Goal: Transaction & Acquisition: Purchase product/service

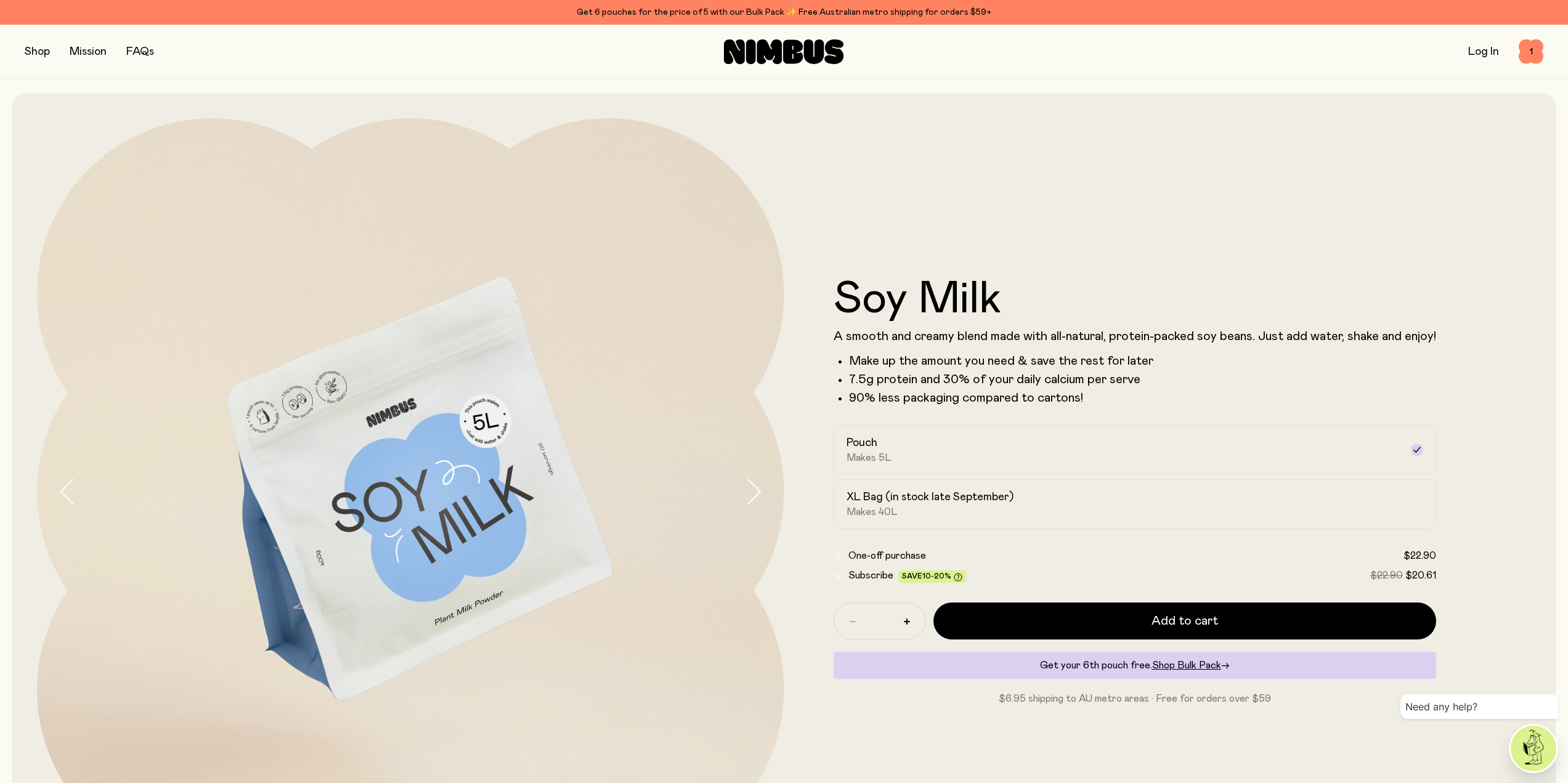
click at [34, 50] on button "button" at bounding box center [37, 52] width 26 height 17
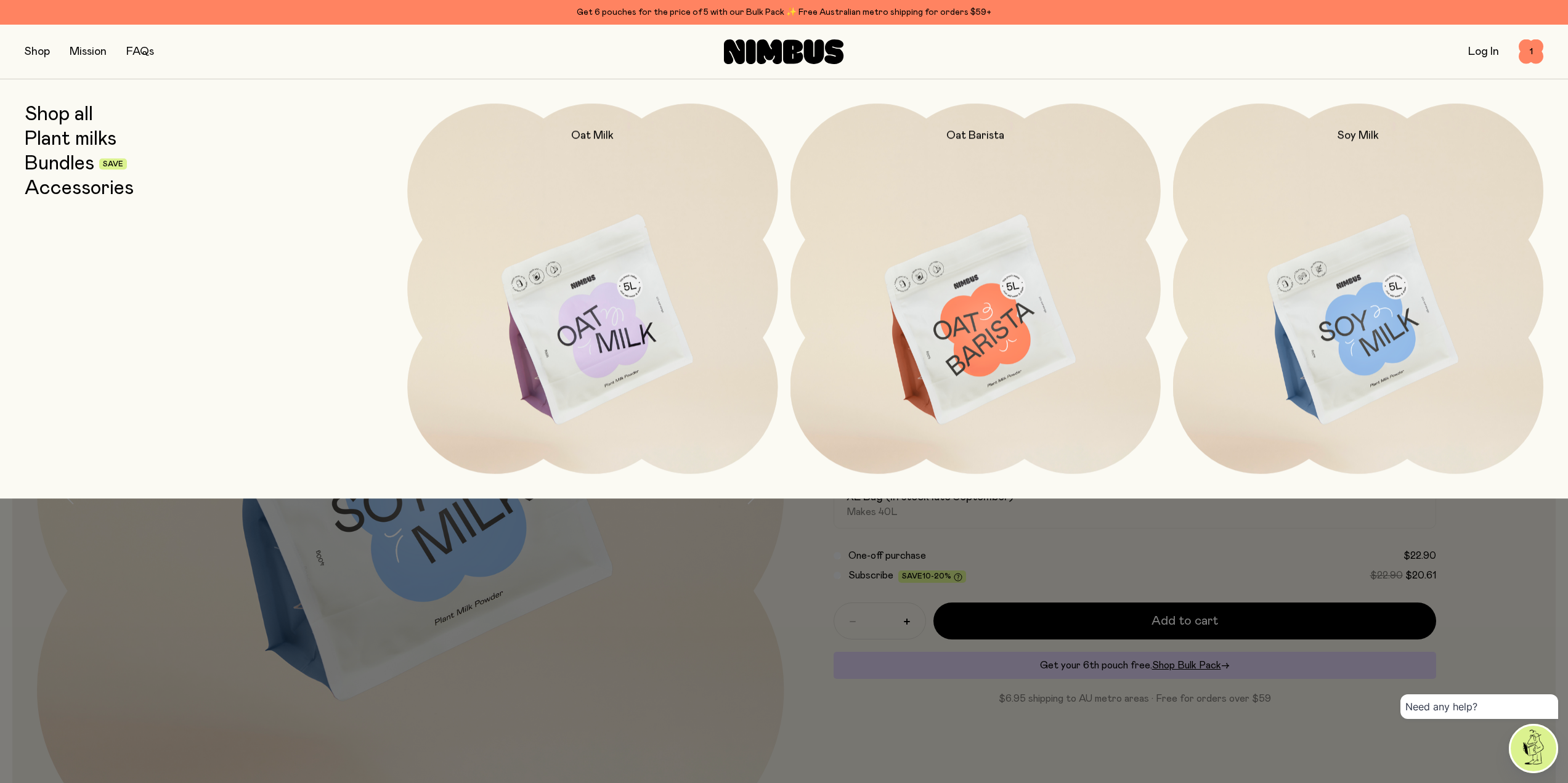
click at [64, 165] on link "Bundles" at bounding box center [60, 164] width 70 height 22
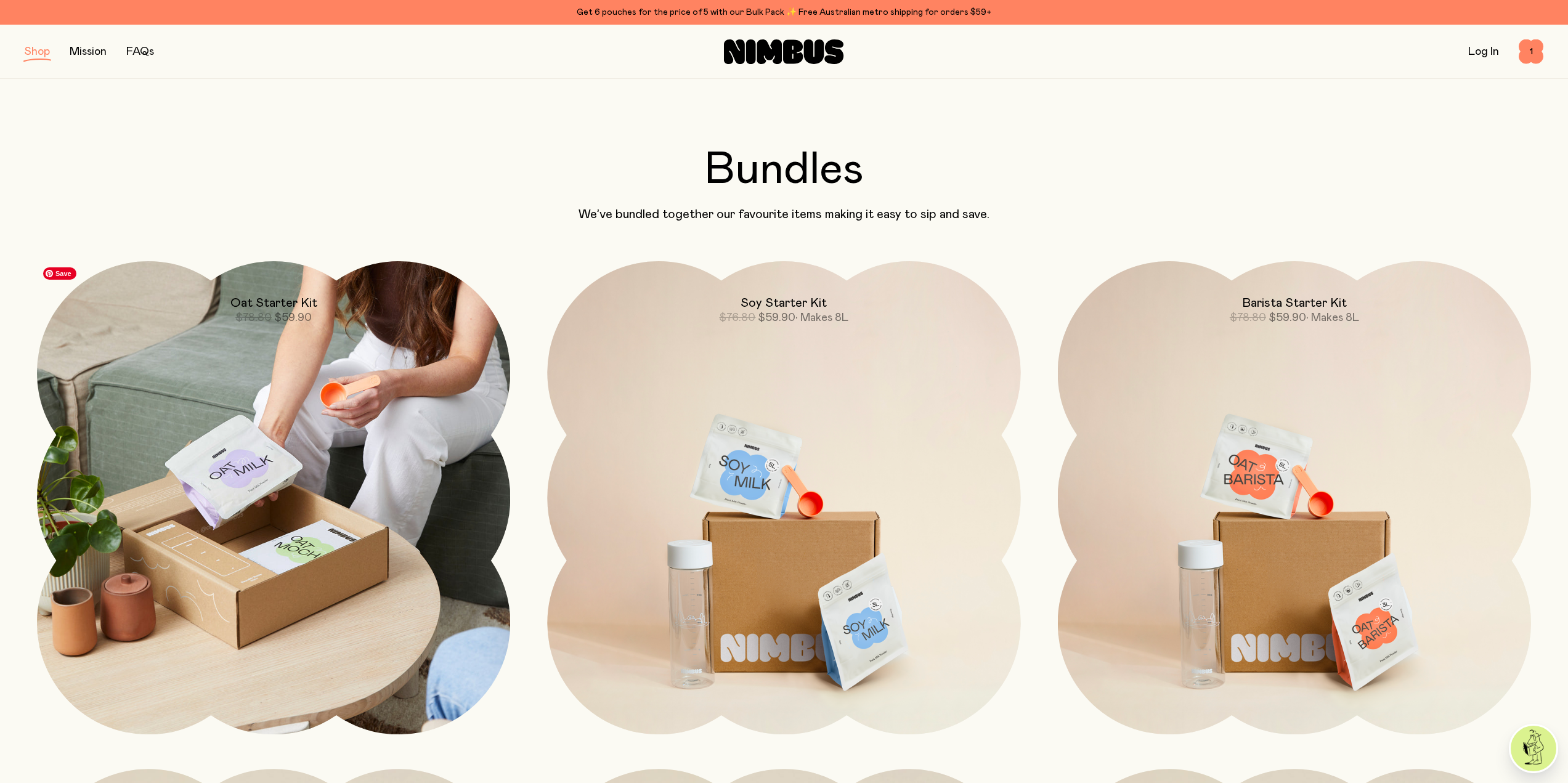
click at [377, 594] on img at bounding box center [274, 498] width 474 height 473
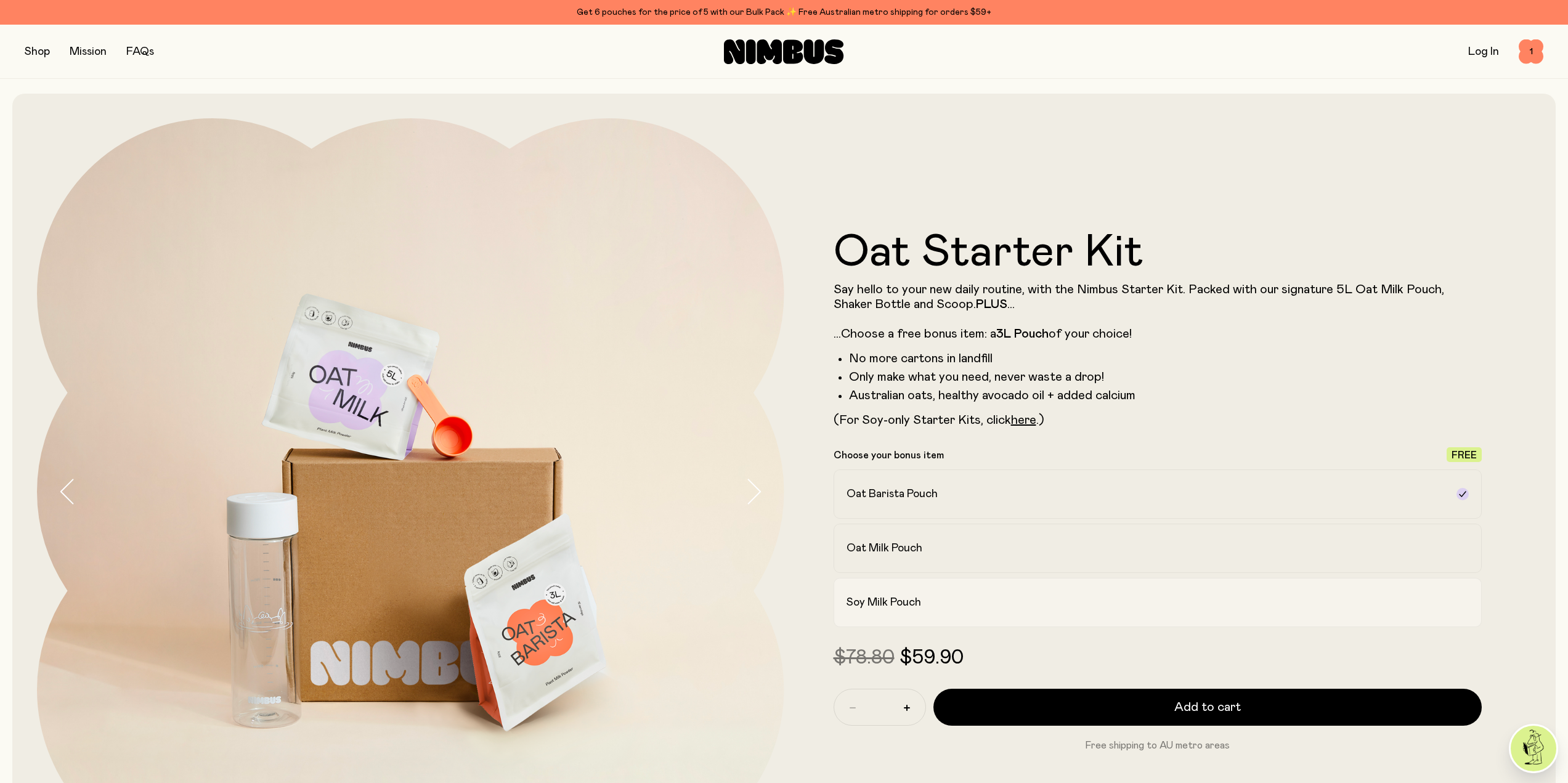
click at [1057, 603] on div "Soy Milk Pouch" at bounding box center [1147, 602] width 601 height 15
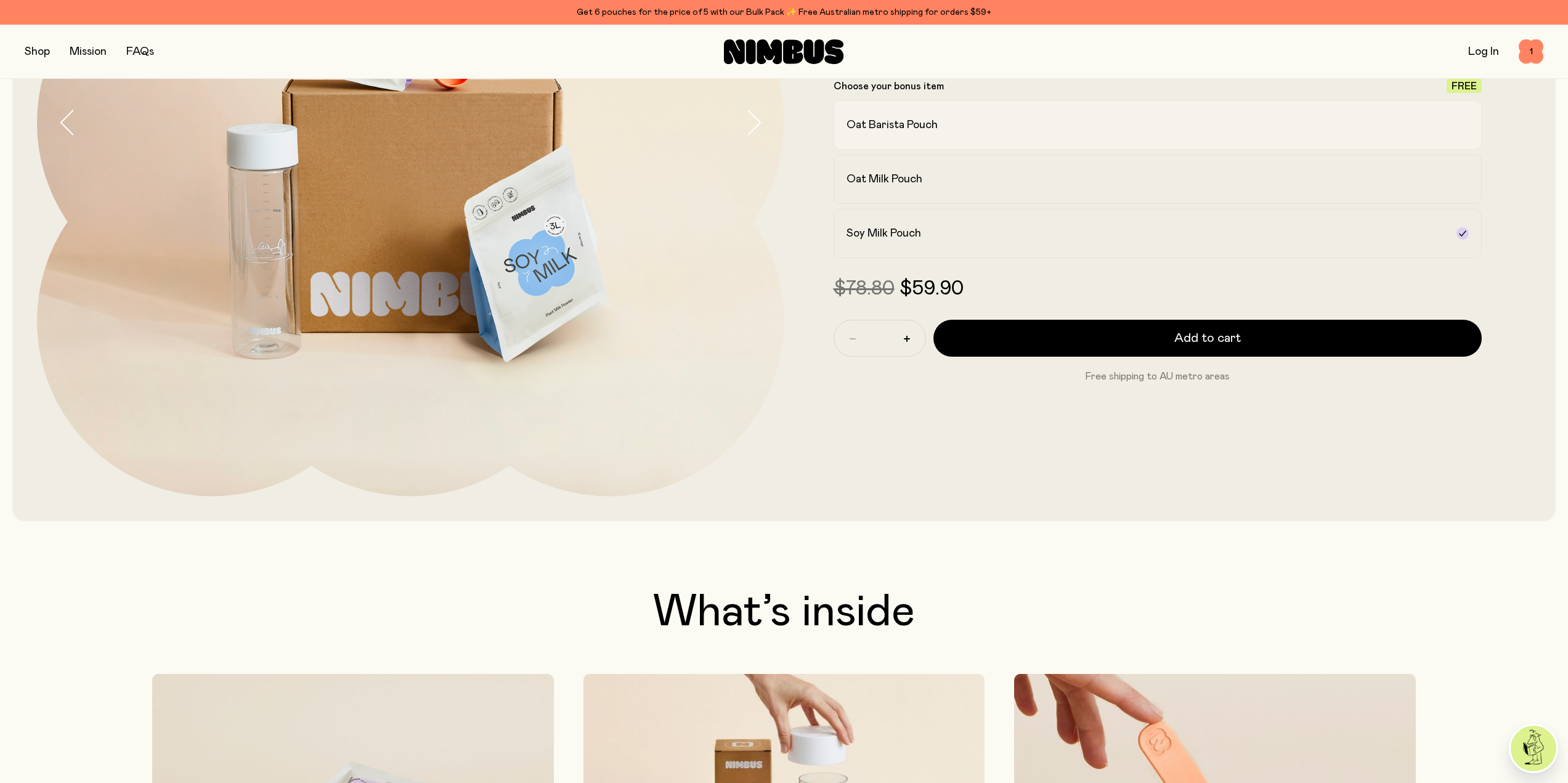
scroll to position [369, 0]
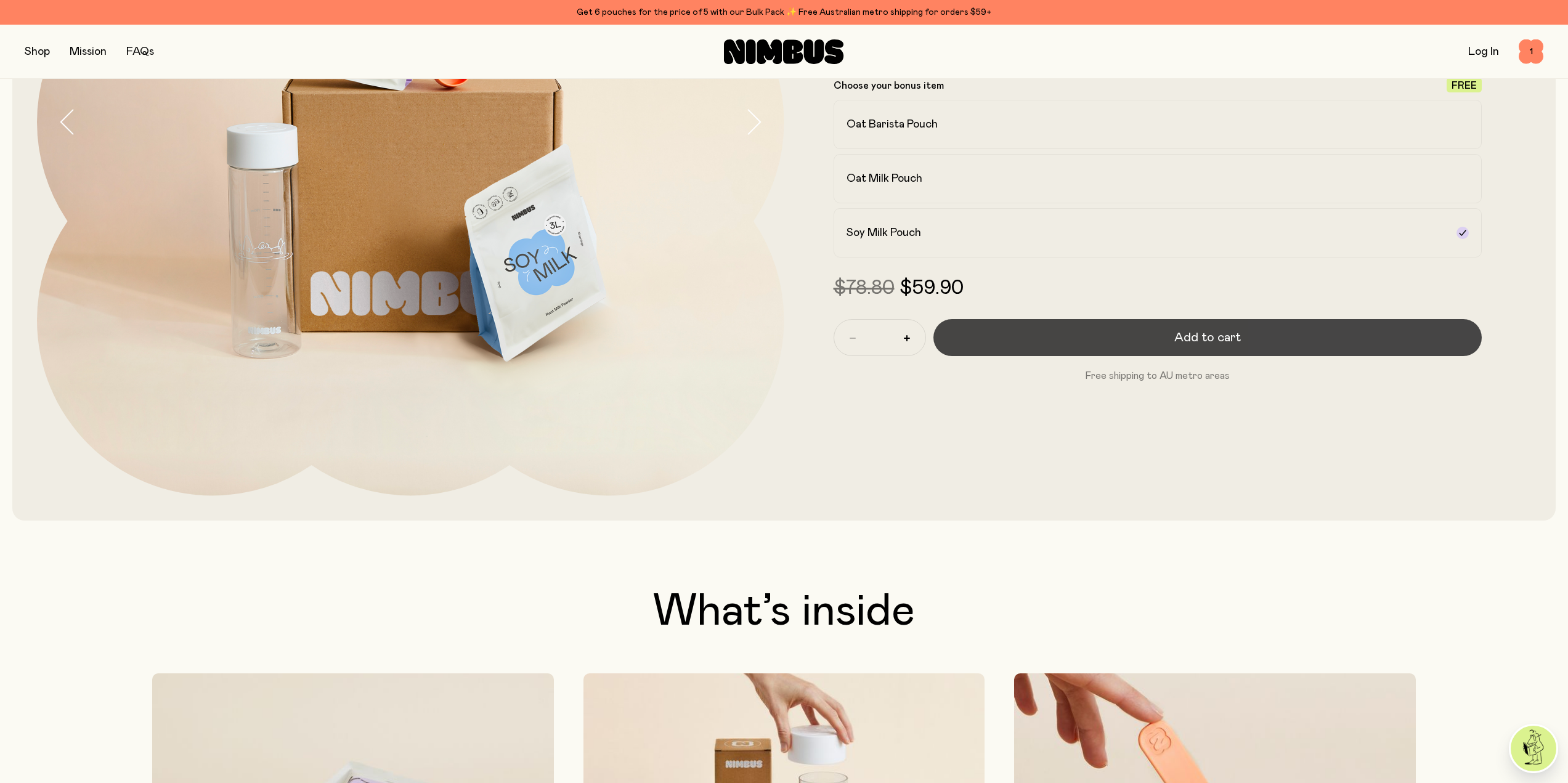
click at [1247, 342] on button "Add to cart" at bounding box center [1208, 337] width 549 height 37
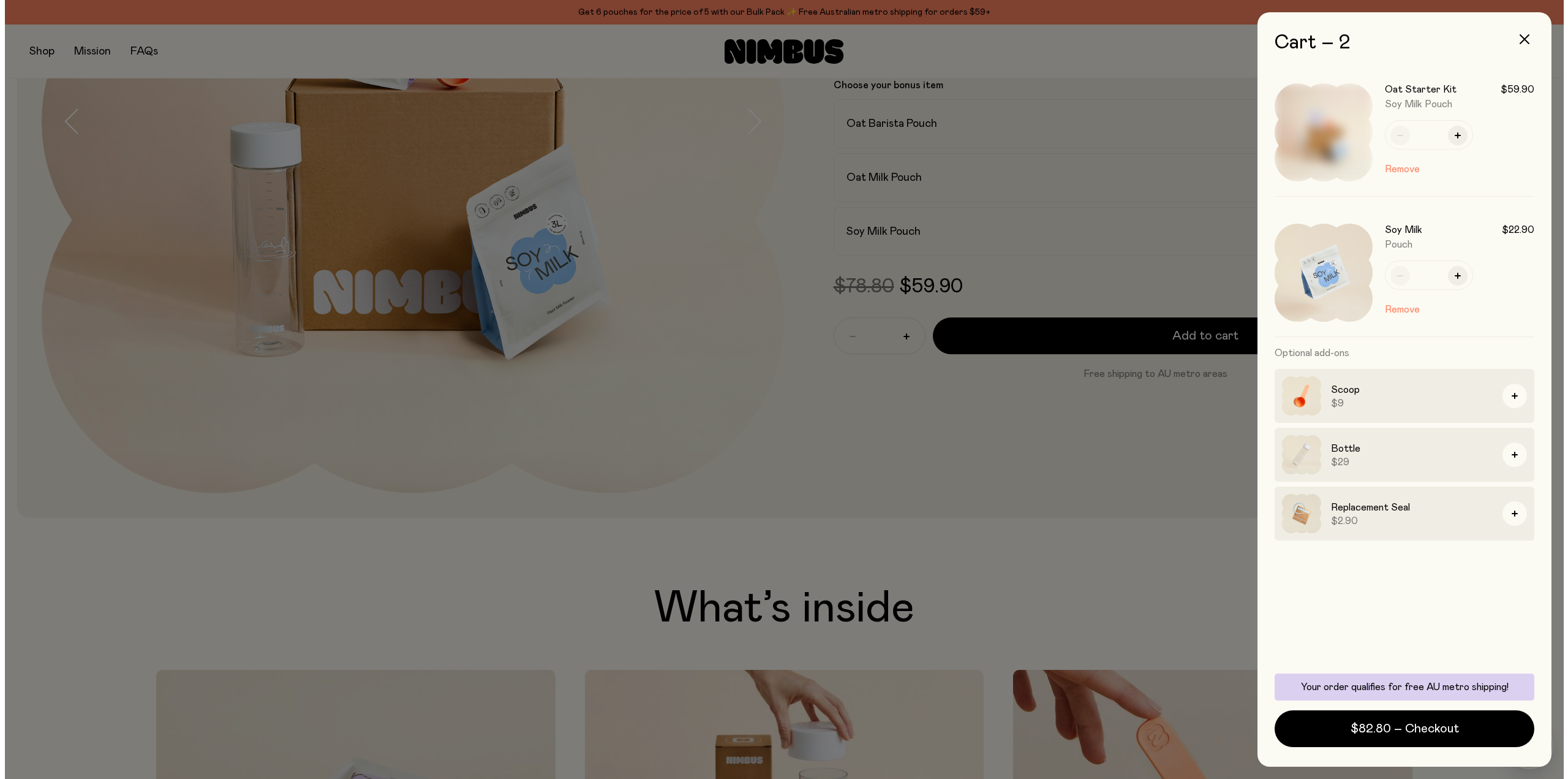
scroll to position [0, 0]
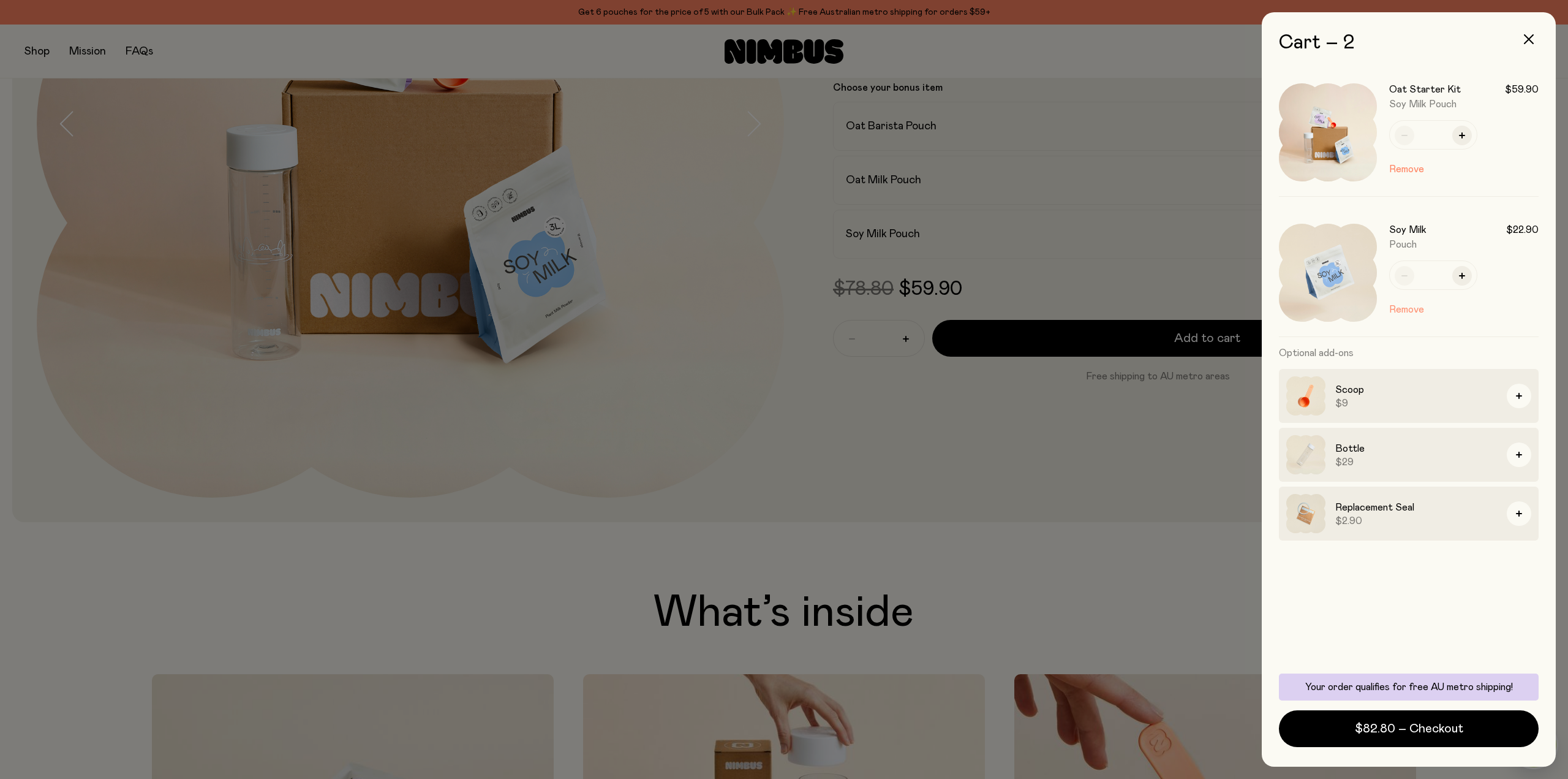
click at [1416, 312] on button "Remove" at bounding box center [1406, 309] width 35 height 14
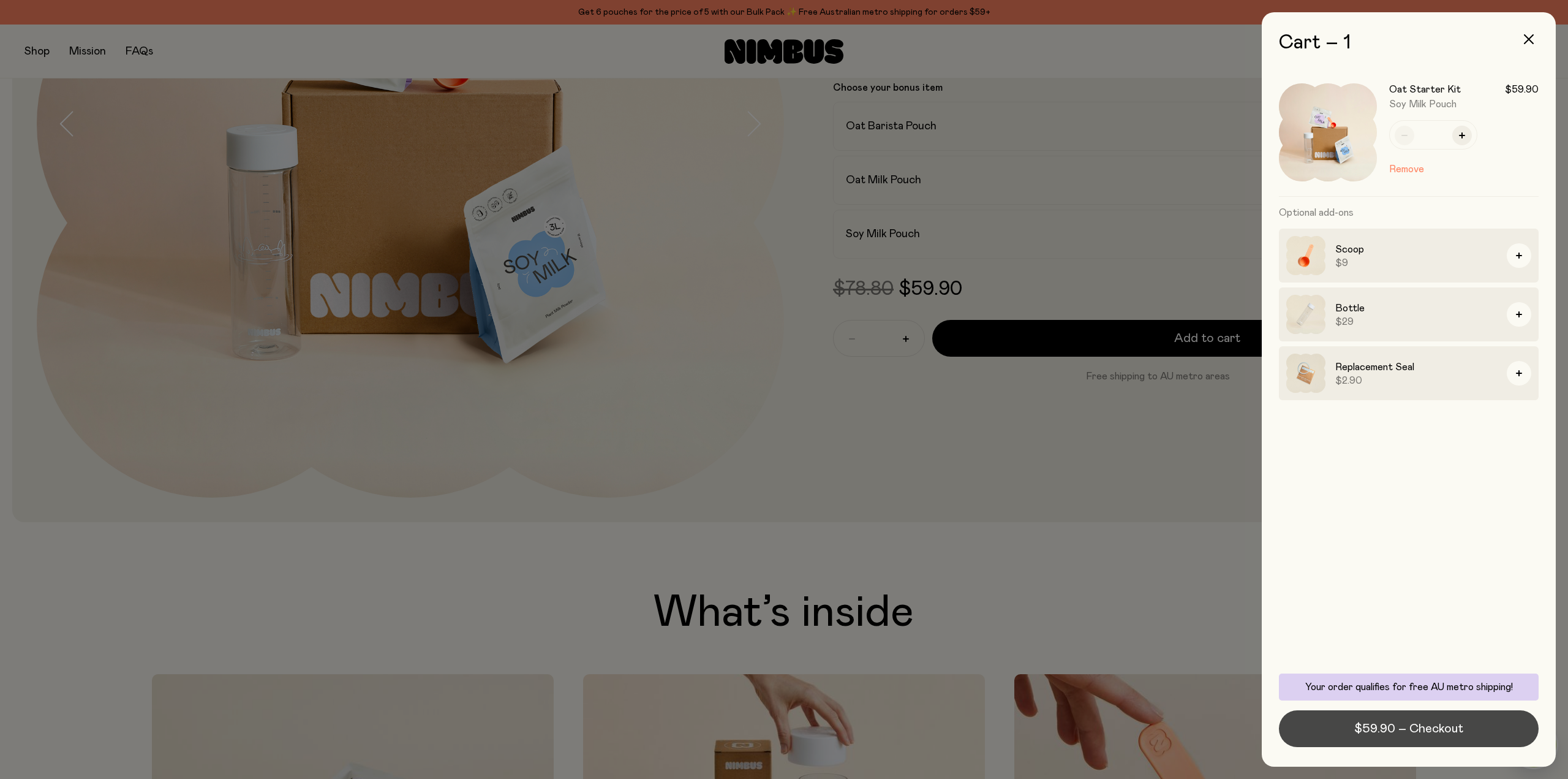
click at [1435, 733] on span "$59.90 – Checkout" at bounding box center [1409, 729] width 109 height 17
